Goal: Information Seeking & Learning: Find specific fact

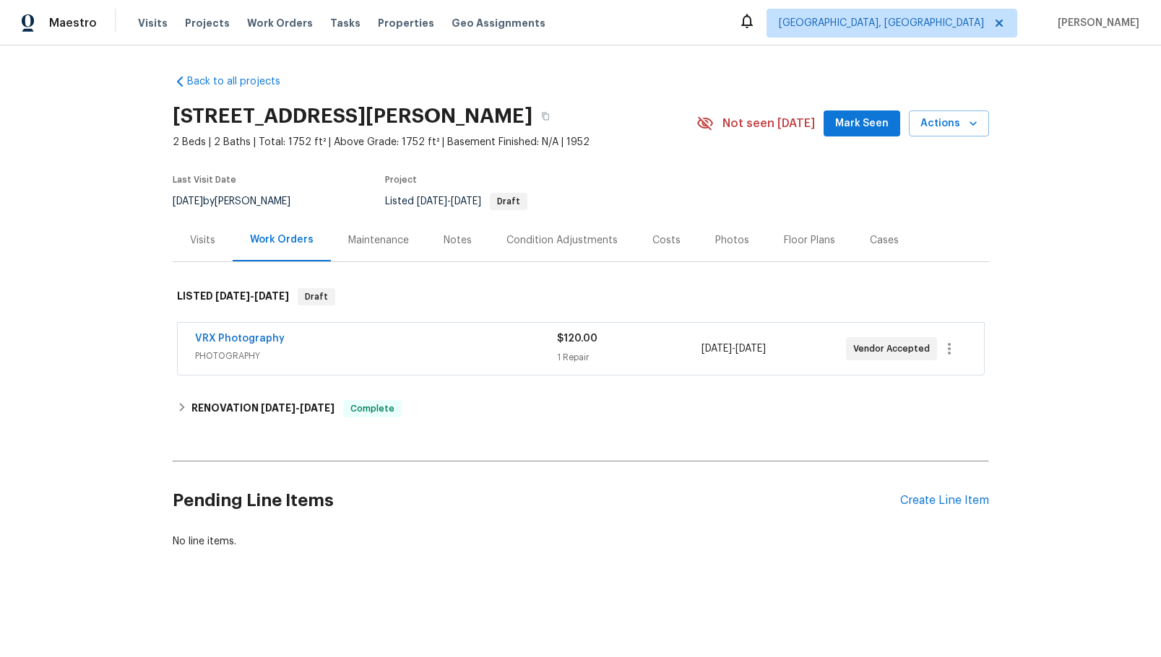
click at [445, 242] on div "Notes" at bounding box center [458, 240] width 28 height 14
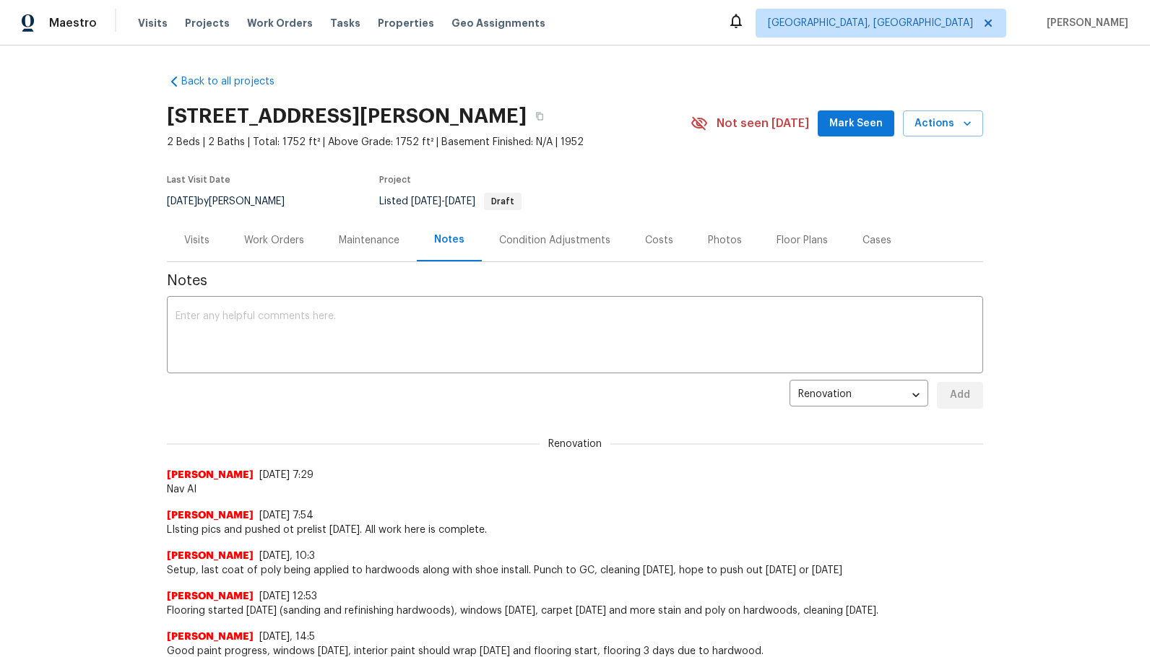
click at [191, 243] on div "Visits" at bounding box center [196, 240] width 25 height 14
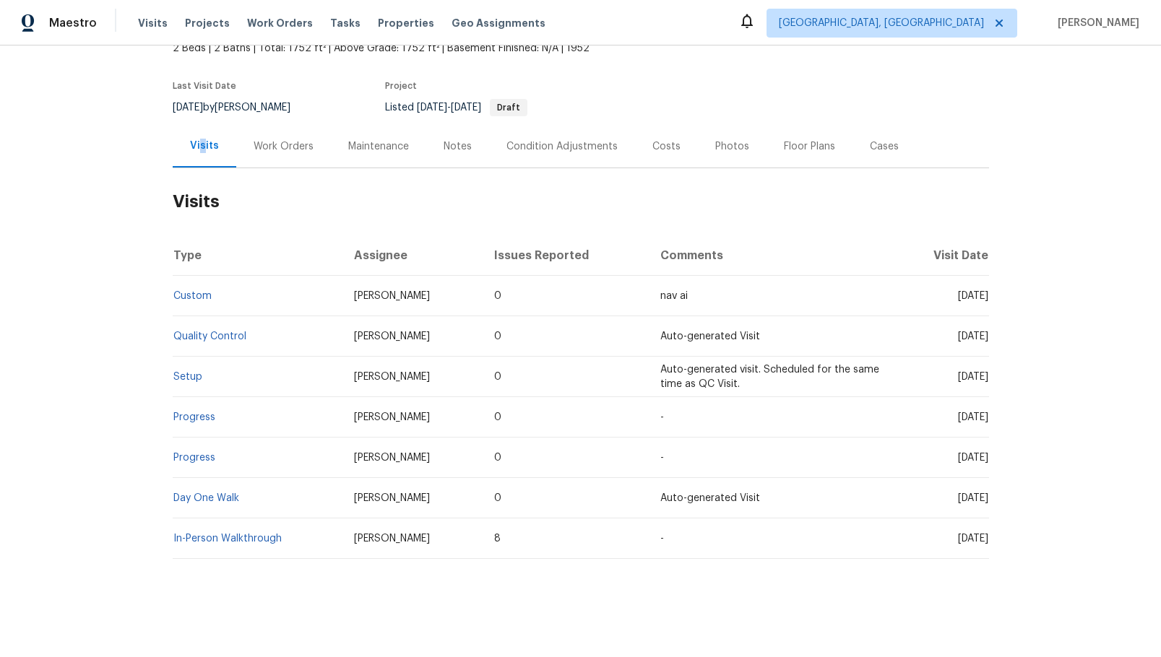
scroll to position [105, 0]
click at [189, 372] on link "Setup" at bounding box center [187, 377] width 29 height 10
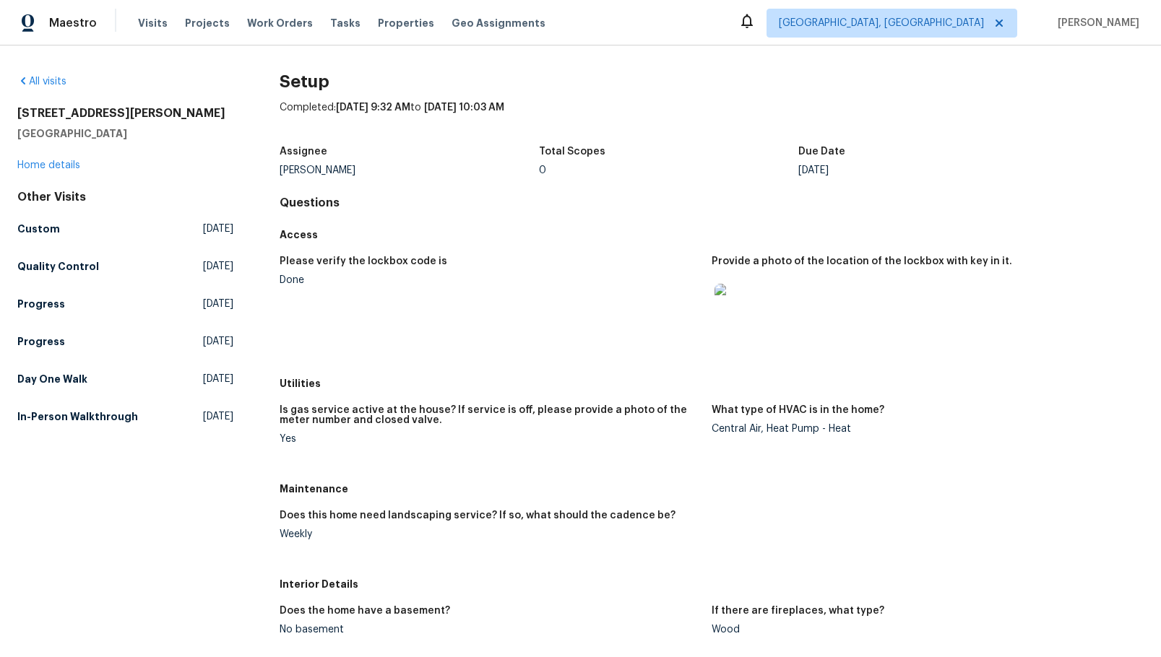
click at [727, 306] on img at bounding box center [738, 307] width 46 height 46
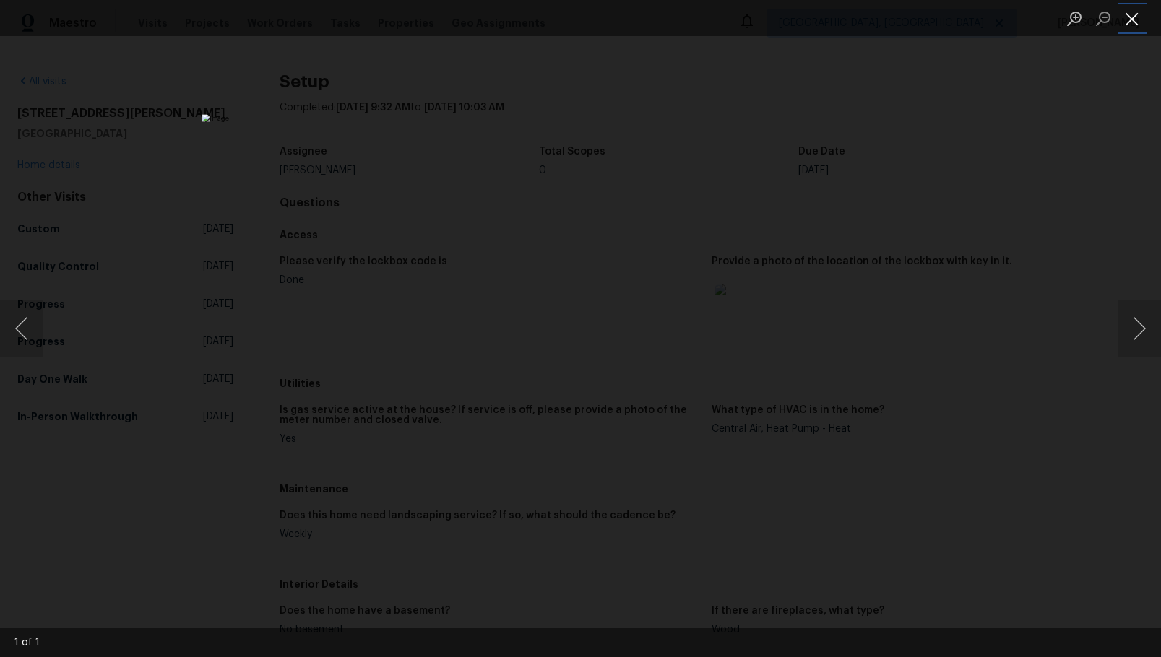
click at [1131, 24] on button "Close lightbox" at bounding box center [1132, 18] width 29 height 25
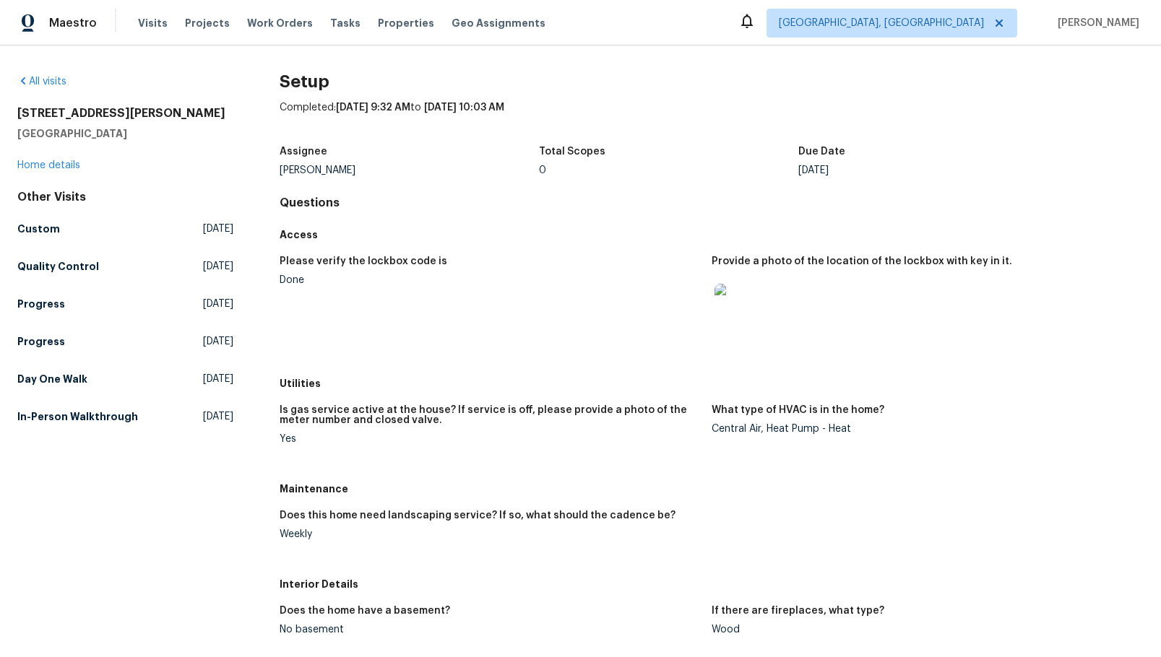
click at [460, 265] on div "Please verify the lockbox code is" at bounding box center [490, 265] width 421 height 19
